Goal: Task Accomplishment & Management: Complete application form

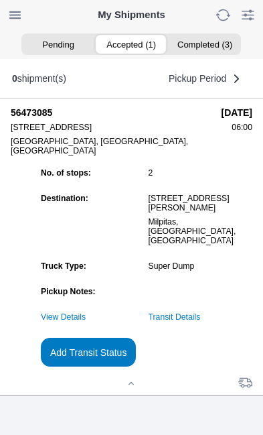
scroll to position [102, 0]
click at [0, 0] on slot "Add Transit Status" at bounding box center [0, 0] width 0 height 0
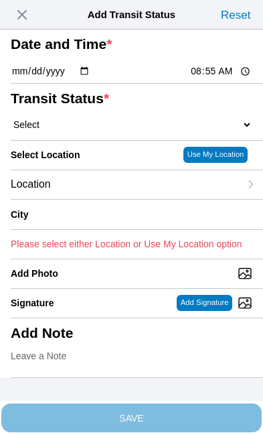
click at [234, 78] on input "08:55" at bounding box center [221, 71] width 63 height 14
type input "08:13"
click at [93, 131] on select "Select Arrive at Drop Off Arrive at Pickup Break Start Break Stop Depart Drop O…" at bounding box center [132, 125] width 242 height 12
select select "DPTDLVLOC"
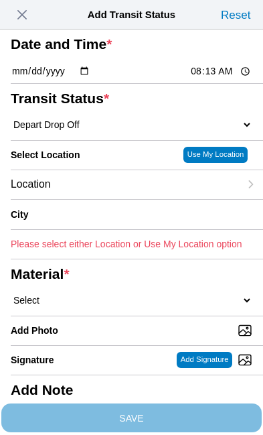
click at [114, 199] on div "Location" at bounding box center [125, 184] width 229 height 29
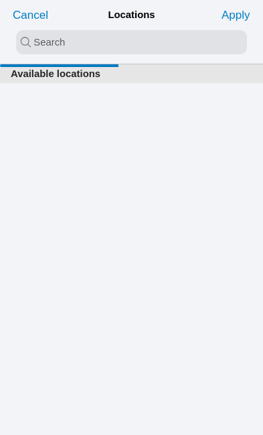
click at [29, 46] on input "search text" at bounding box center [131, 42] width 231 height 24
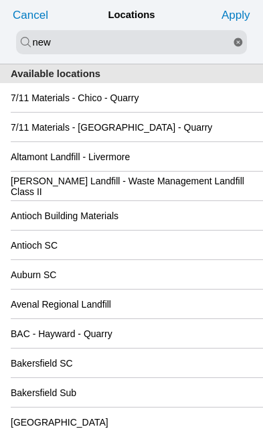
type input "new"
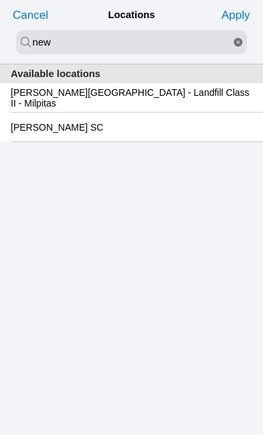
click at [0, 0] on slot "[PERSON_NAME][GEOGRAPHIC_DATA] - Landfill Class II - Milpitas" at bounding box center [0, 0] width 0 height 0
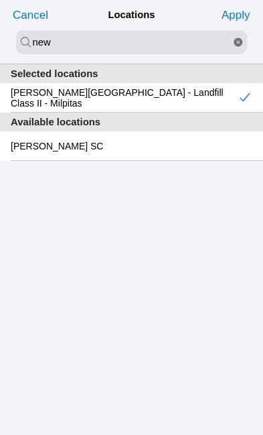
click at [0, 0] on slot "Apply" at bounding box center [0, 0] width 0 height 0
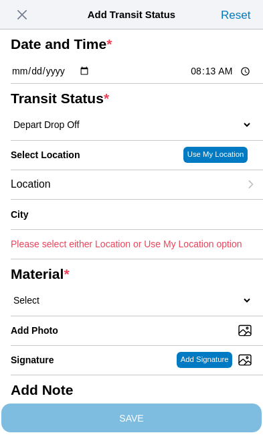
type input "Milpitas"
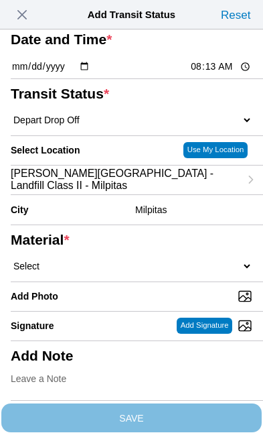
scroll to position [118, 0]
click at [129, 265] on select "Select 1" x 3" Rock 1" x 4" Rock 2" x 4" Rock Asphalt Cold Patch Backfill Spec …" at bounding box center [132, 266] width 242 height 12
select select "708654"
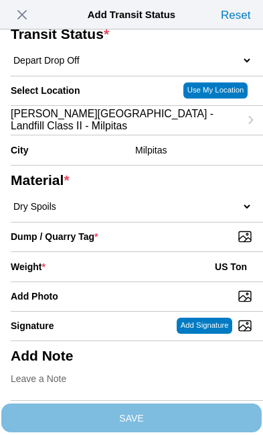
click at [194, 244] on input "Dump / Quarry Tag *" at bounding box center [137, 236] width 253 height 15
type input "C:\fakepath\image.jpg"
click at [118, 252] on div "Weight * US Ton" at bounding box center [132, 266] width 242 height 29
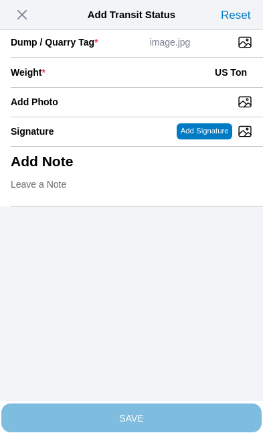
scroll to position [275, 0]
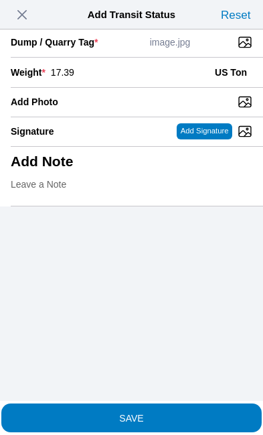
type input "17.39"
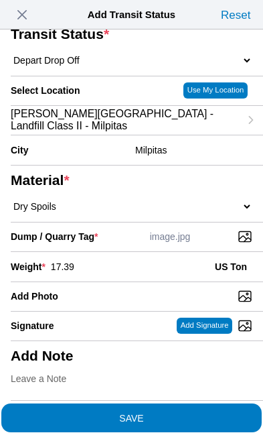
click at [204, 413] on span "SAVE" at bounding box center [132, 417] width 242 height 9
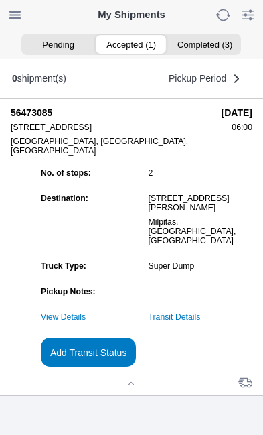
scroll to position [1, 0]
